Goal: Navigation & Orientation: Find specific page/section

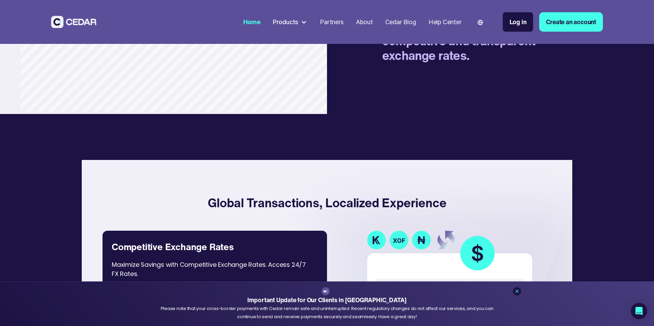
scroll to position [1227, 0]
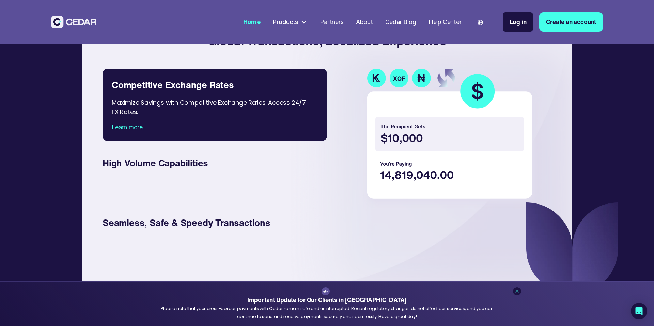
click at [399, 74] on img at bounding box center [451, 139] width 177 height 140
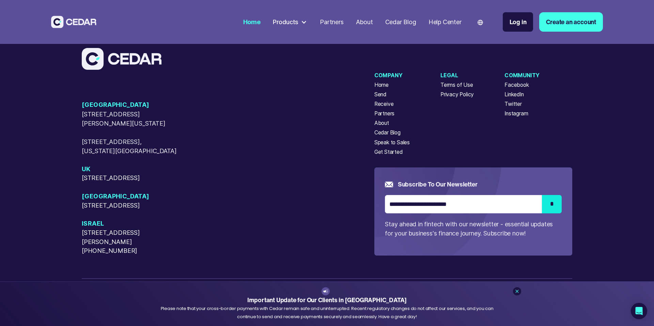
scroll to position [3673, 0]
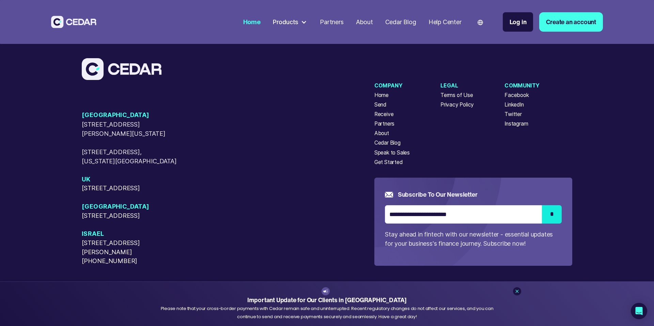
click at [288, 21] on div "Products" at bounding box center [286, 21] width 26 height 9
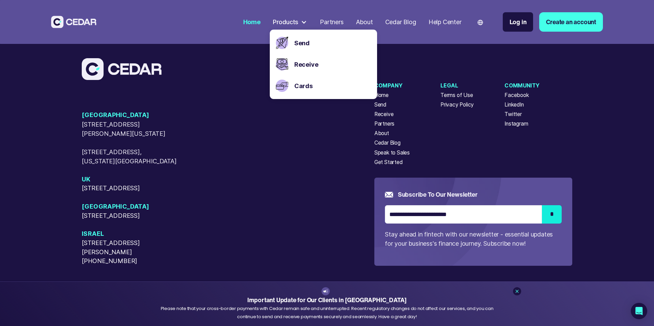
click at [324, 25] on div "Partners" at bounding box center [331, 21] width 23 height 9
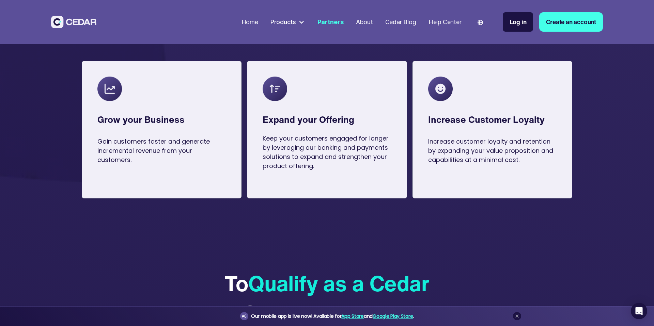
scroll to position [752, 0]
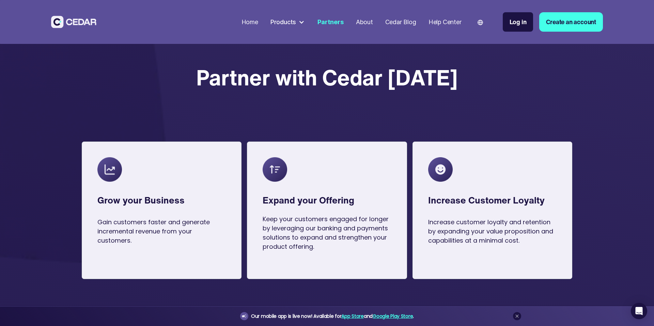
click at [364, 19] on div "About" at bounding box center [364, 21] width 17 height 9
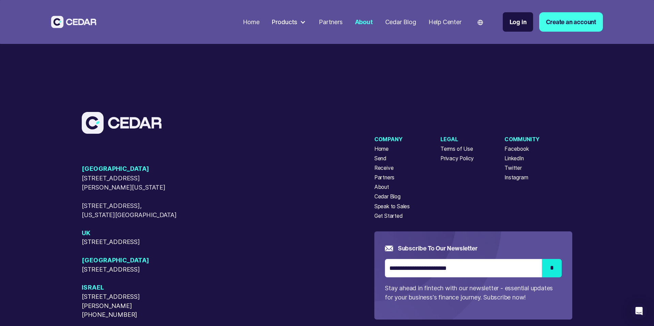
scroll to position [2301, 0]
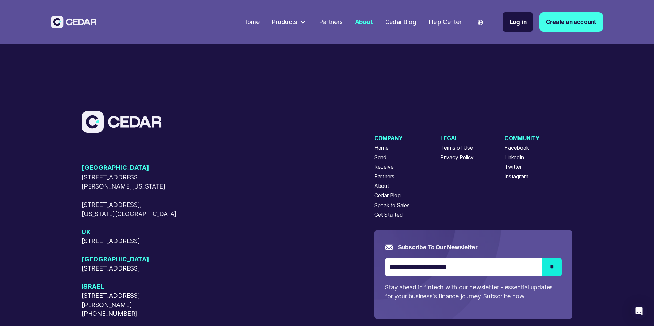
click at [380, 152] on div "Home" at bounding box center [381, 148] width 14 height 8
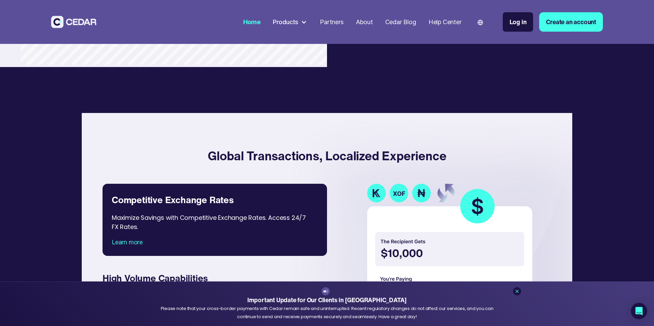
scroll to position [1121, 0]
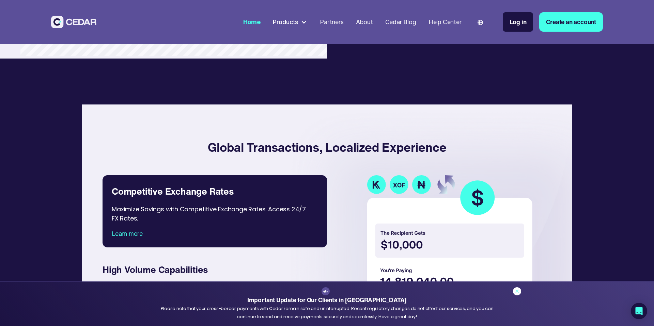
click at [516, 292] on icon at bounding box center [516, 291] width 5 height 5
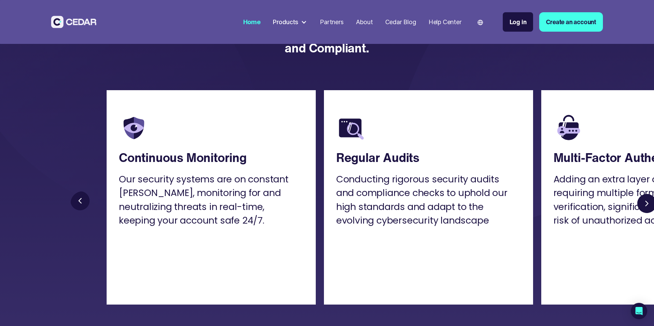
scroll to position [1853, 0]
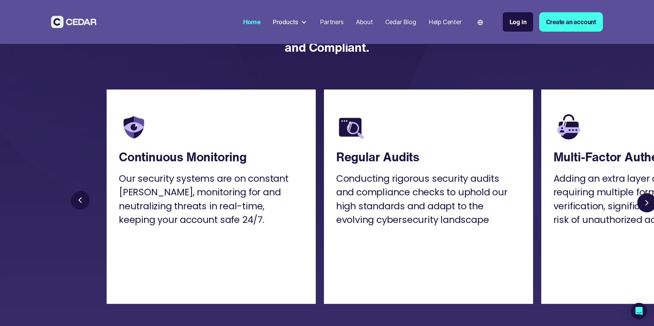
click at [644, 199] on link "Next slide" at bounding box center [646, 203] width 25 height 25
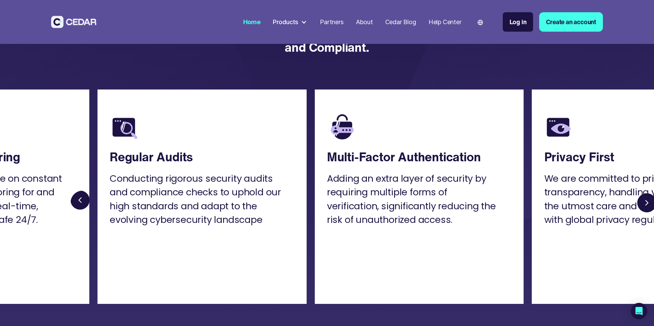
click at [640, 200] on link "Next slide" at bounding box center [646, 203] width 25 height 25
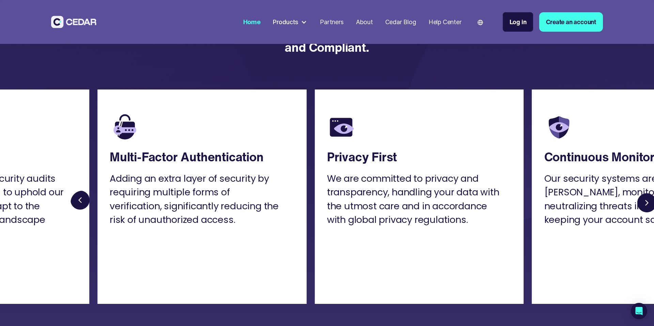
click at [640, 200] on link "Next slide" at bounding box center [646, 203] width 25 height 25
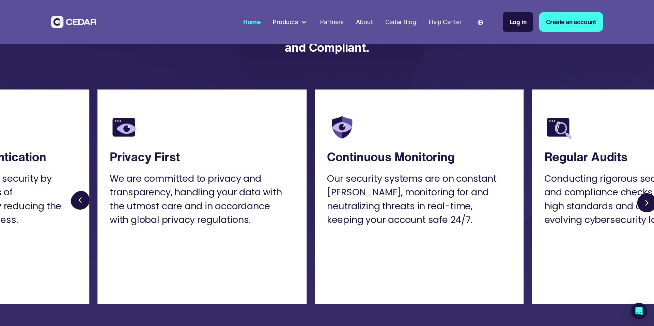
click at [640, 200] on link "Next slide" at bounding box center [646, 203] width 25 height 25
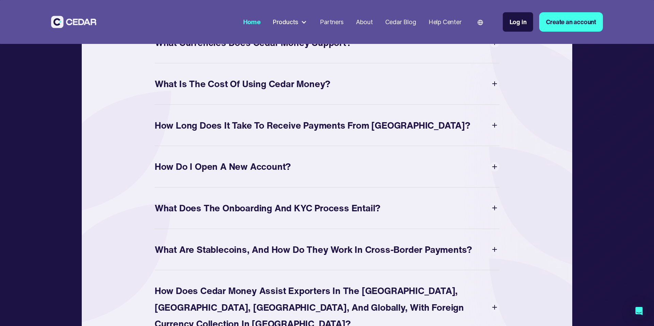
scroll to position [3165, 0]
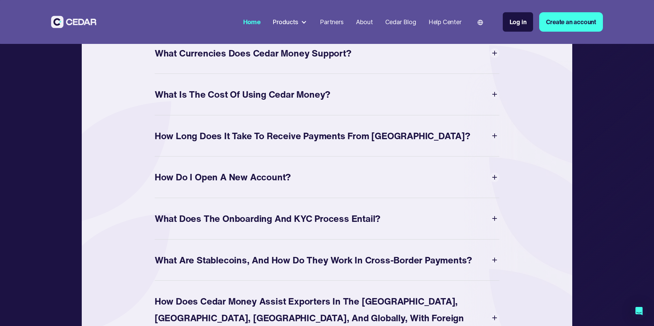
click at [301, 21] on div at bounding box center [304, 22] width 6 height 6
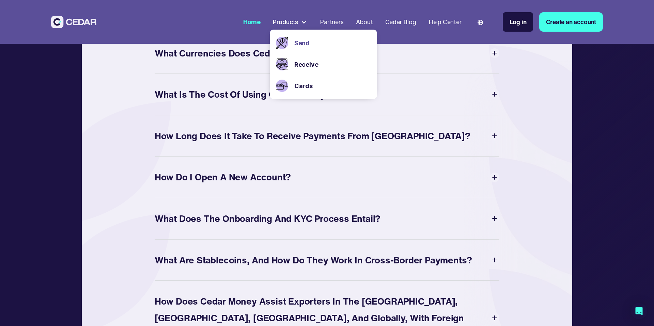
click at [301, 46] on link "Send" at bounding box center [332, 42] width 77 height 9
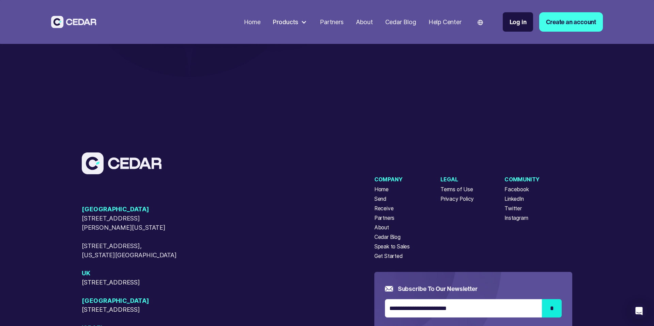
scroll to position [2524, 0]
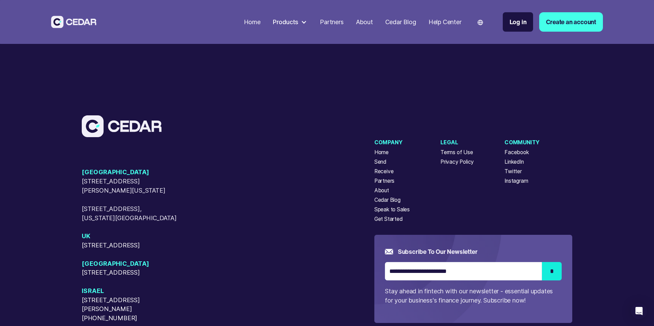
click at [296, 21] on div "Products" at bounding box center [290, 21] width 41 height 15
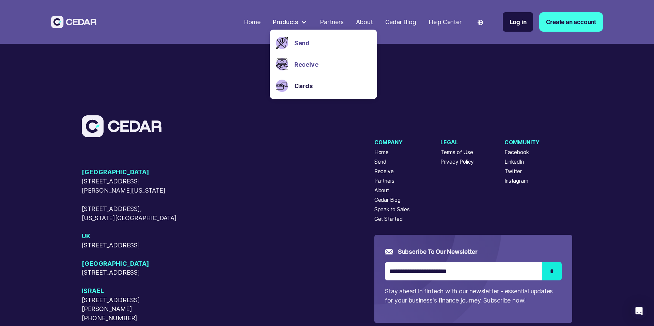
click at [302, 66] on link "Receive" at bounding box center [332, 64] width 77 height 9
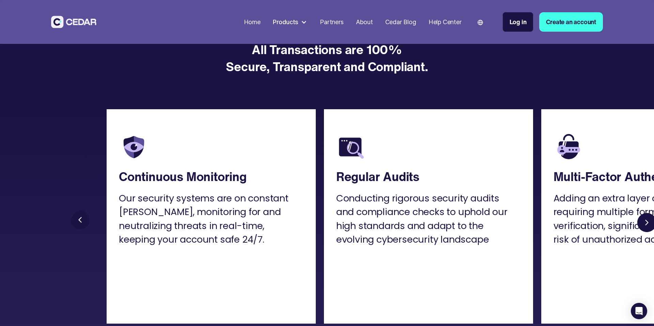
scroll to position [1164, 0]
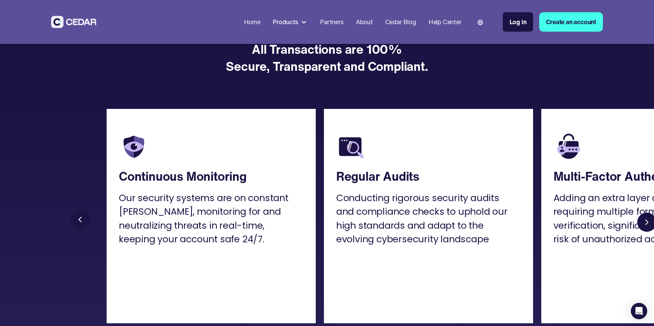
click at [284, 21] on div "Products" at bounding box center [286, 21] width 26 height 9
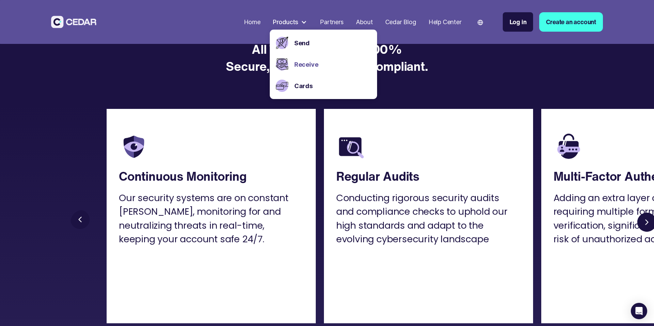
click at [325, 21] on div "Partners" at bounding box center [331, 21] width 23 height 9
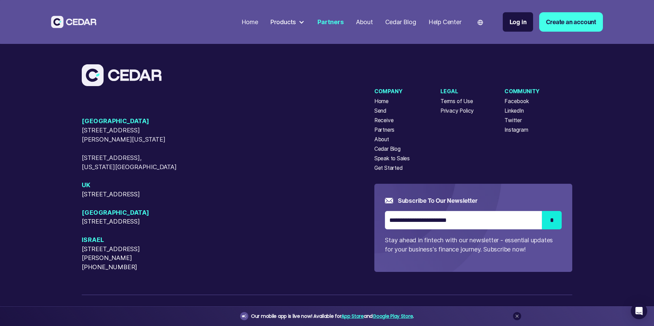
scroll to position [1957, 0]
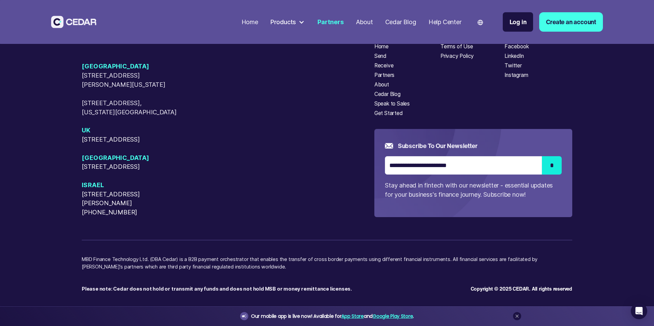
click at [320, 92] on div "USA [STREET_ADDRESS][GEOGRAPHIC_DATA][PERSON_NAME][US_STATE][STREET_ADDRESS][US…" at bounding box center [228, 139] width 292 height 155
